Goal: Task Accomplishment & Management: Use online tool/utility

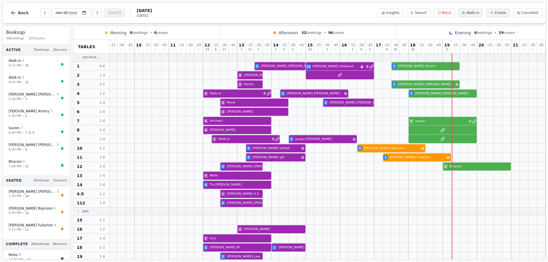
scroll to position [29, 82]
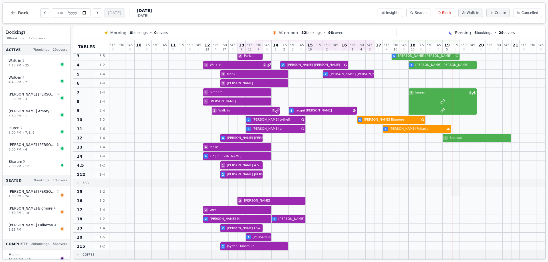
click at [451, 193] on div at bounding box center [455, 191] width 9 height 9
click at [451, 191] on div at bounding box center [455, 191] width 9 height 9
click at [459, 193] on div at bounding box center [463, 191] width 9 height 9
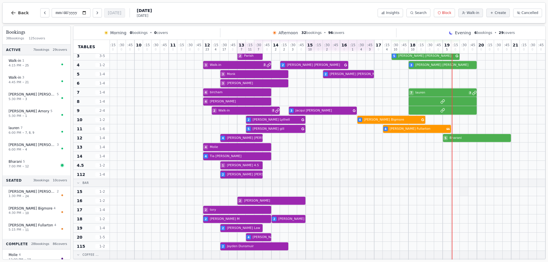
click at [459, 193] on div at bounding box center [463, 191] width 9 height 9
click at [453, 193] on div at bounding box center [455, 191] width 9 height 9
click at [465, 14] on icon at bounding box center [463, 12] width 3 height 3
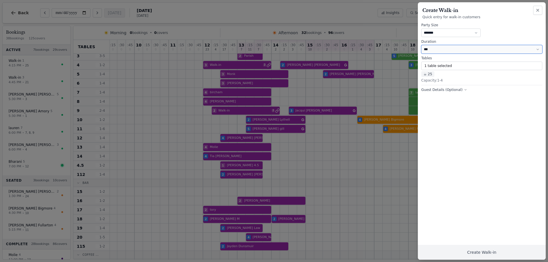
click at [446, 49] on select "*** *** *** ** ****** ****** ****** **" at bounding box center [481, 49] width 121 height 9
select select "****"
click at [421, 45] on select "*** *** *** ** ****** ****** ****** **" at bounding box center [481, 49] width 121 height 9
click at [437, 64] on button "1 table selected" at bounding box center [481, 66] width 121 height 9
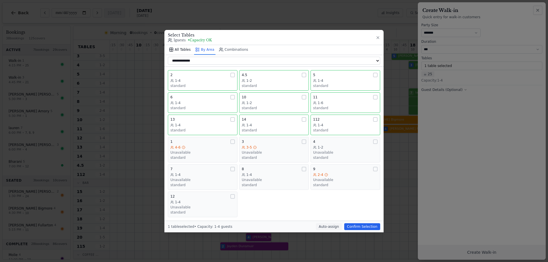
click at [187, 48] on button "All Tables" at bounding box center [180, 50] width 24 height 10
click at [184, 73] on div "2" at bounding box center [202, 75] width 64 height 5
click at [179, 70] on button "2 1-4 standard" at bounding box center [203, 80] width 70 height 21
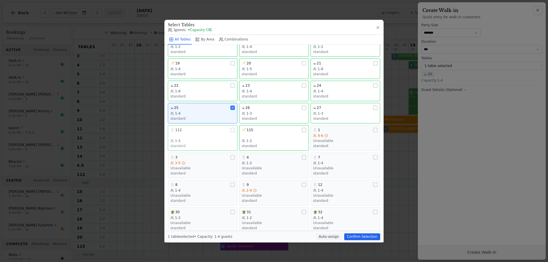
scroll to position [0, 0]
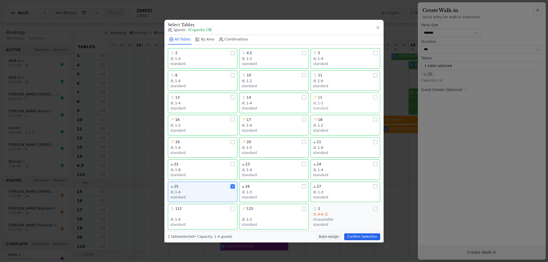
click at [333, 99] on div "🥂 15" at bounding box center [345, 97] width 64 height 5
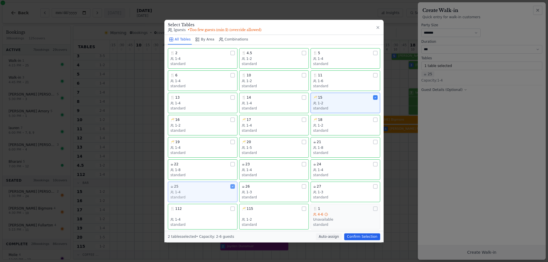
click at [228, 184] on div "☕ 25" at bounding box center [202, 186] width 64 height 5
click at [364, 236] on button "Confirm Selection" at bounding box center [362, 236] width 36 height 7
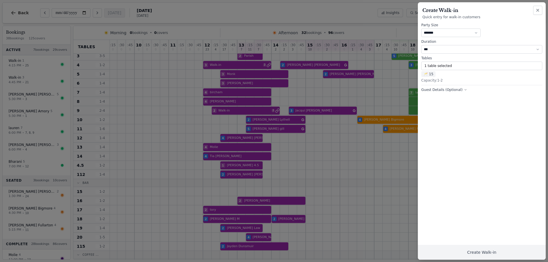
click at [440, 91] on button "Guest Details (Optional)" at bounding box center [444, 90] width 46 height 5
click at [469, 250] on button "Create Walk-in" at bounding box center [482, 252] width 128 height 15
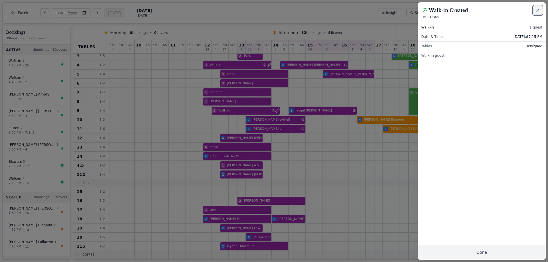
click at [536, 9] on icon "button" at bounding box center [537, 10] width 5 height 5
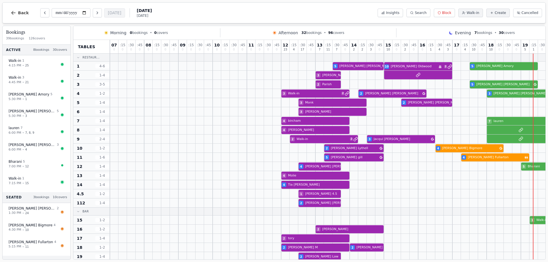
scroll to position [29, 82]
